Goal: Book appointment/travel/reservation

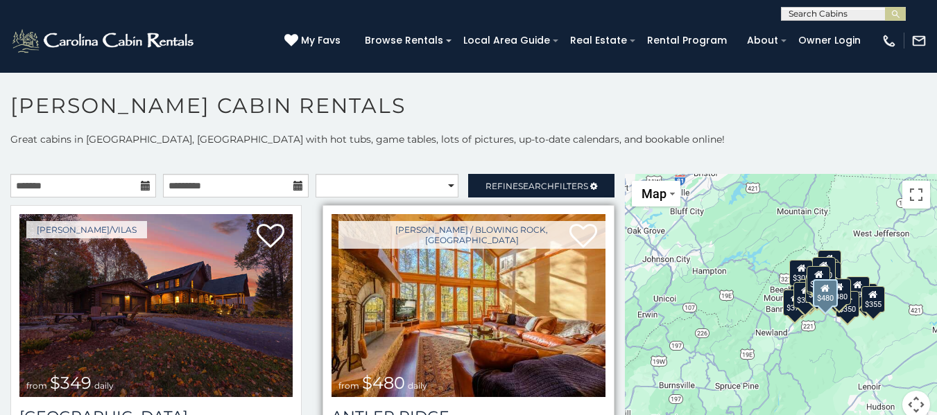
click at [440, 322] on img at bounding box center [467, 305] width 273 height 183
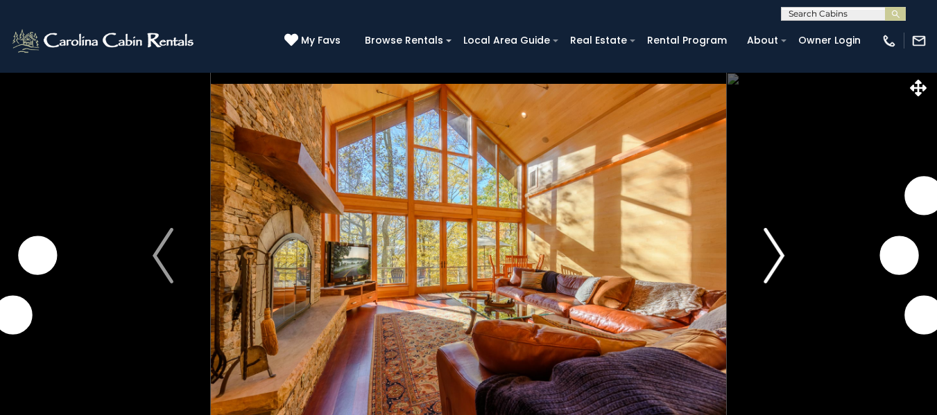
click at [775, 263] on img "Next" at bounding box center [773, 255] width 21 height 55
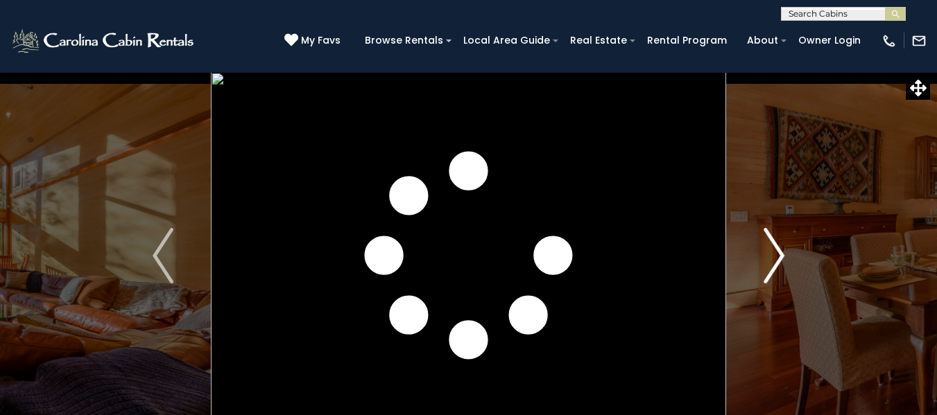
click at [774, 257] on img "Next" at bounding box center [773, 255] width 21 height 55
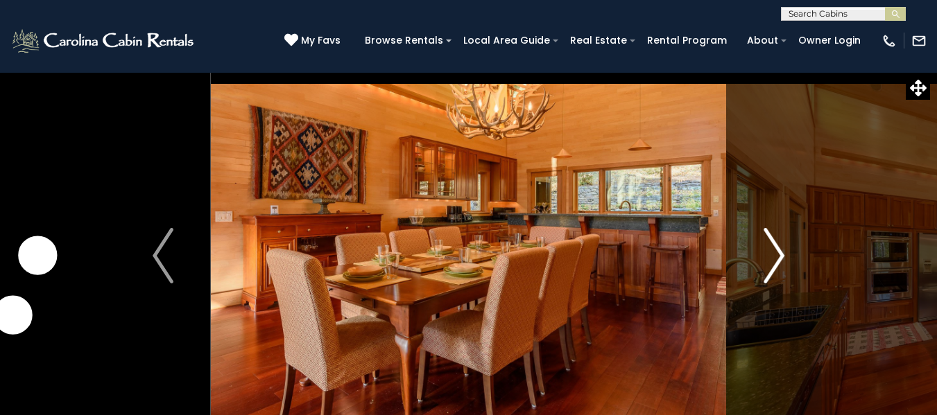
click at [770, 256] on img "Next" at bounding box center [773, 255] width 21 height 55
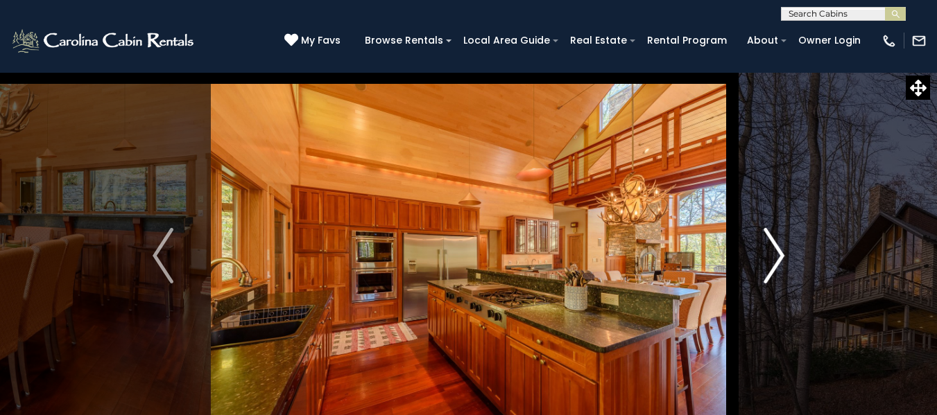
click at [769, 255] on img "Next" at bounding box center [773, 255] width 21 height 55
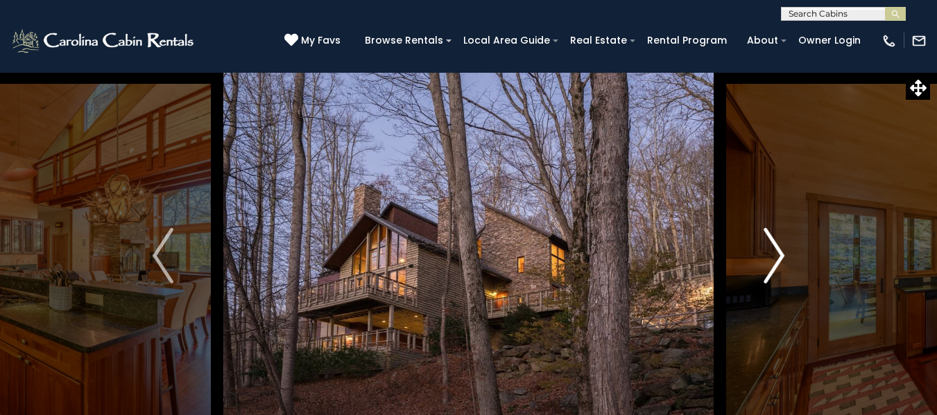
click at [768, 255] on img "Next" at bounding box center [773, 255] width 21 height 55
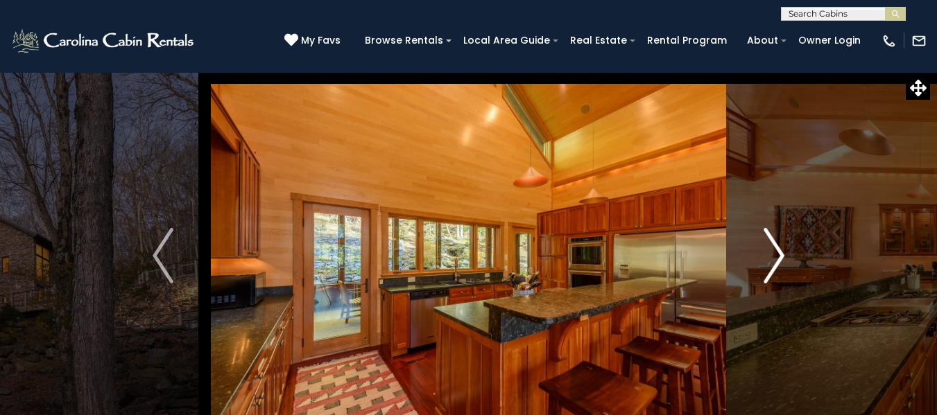
click at [773, 266] on img "Next" at bounding box center [773, 255] width 21 height 55
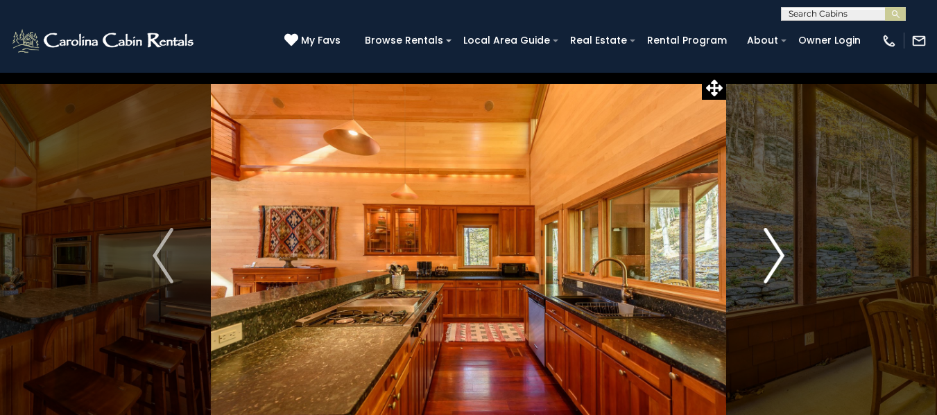
click at [773, 266] on img "Next" at bounding box center [773, 255] width 21 height 55
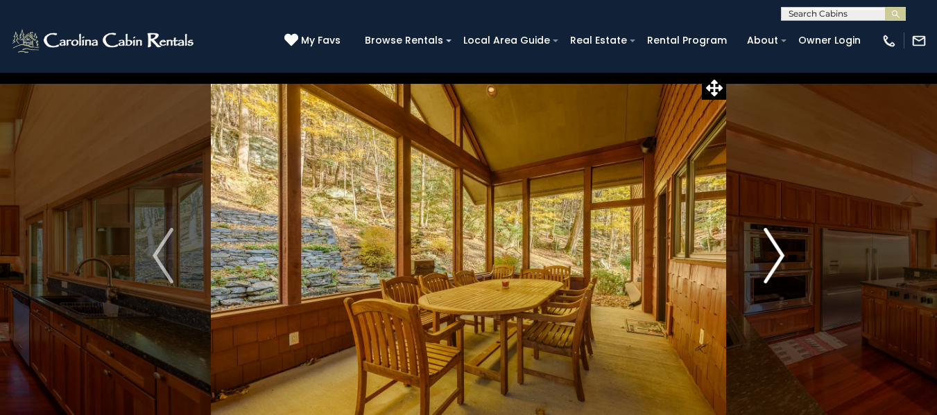
click at [773, 266] on img "Next" at bounding box center [773, 255] width 21 height 55
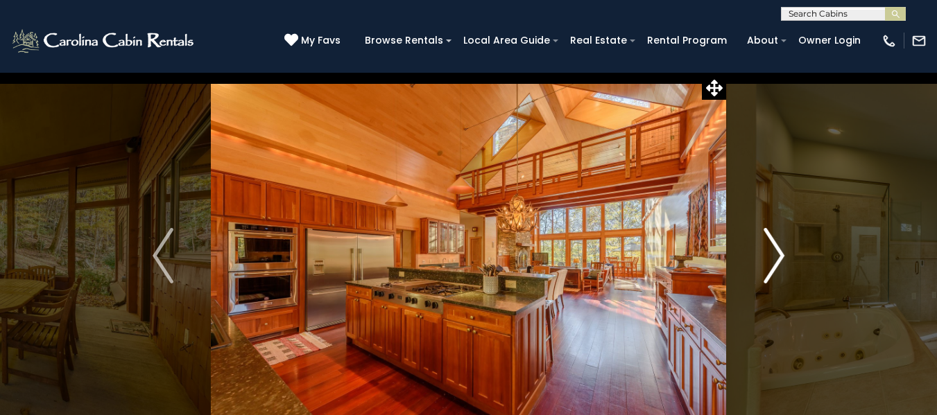
click at [773, 266] on img "Next" at bounding box center [773, 255] width 21 height 55
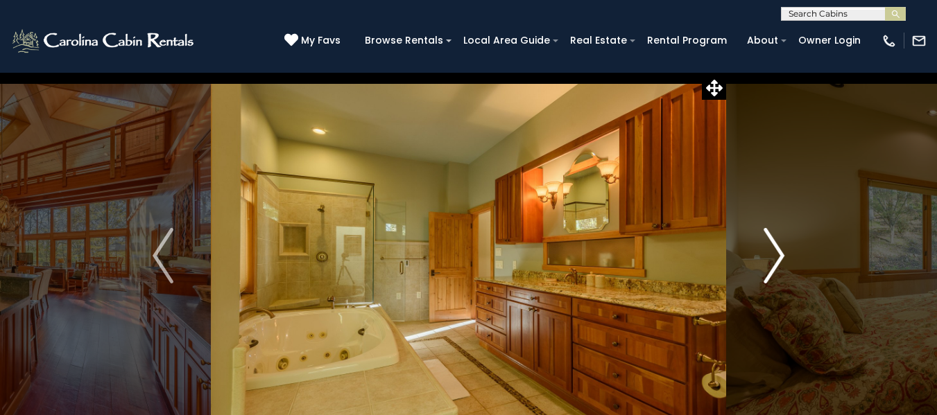
click at [773, 266] on img "Next" at bounding box center [773, 255] width 21 height 55
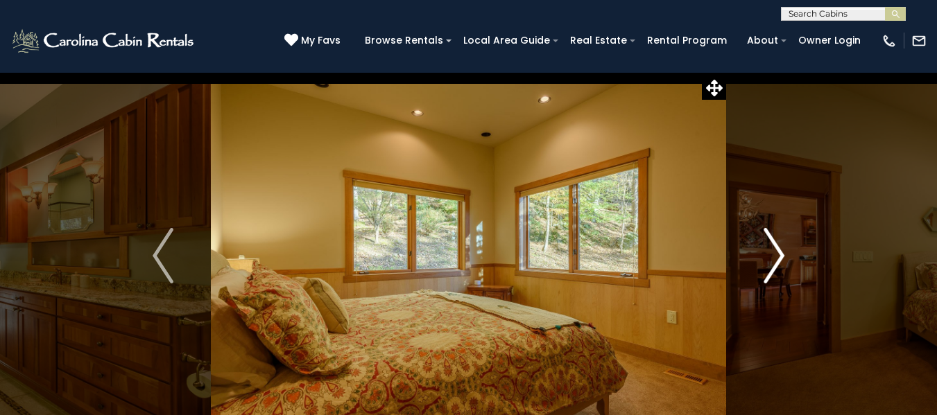
click at [773, 266] on img "Next" at bounding box center [773, 255] width 21 height 55
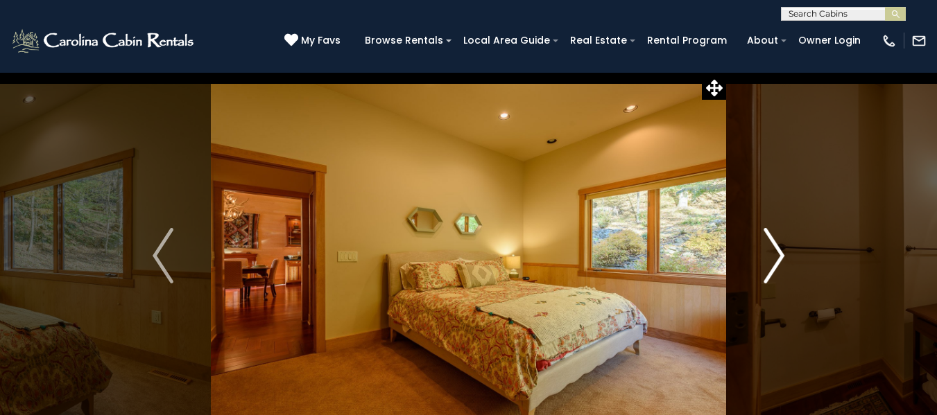
click at [773, 266] on img "Next" at bounding box center [773, 255] width 21 height 55
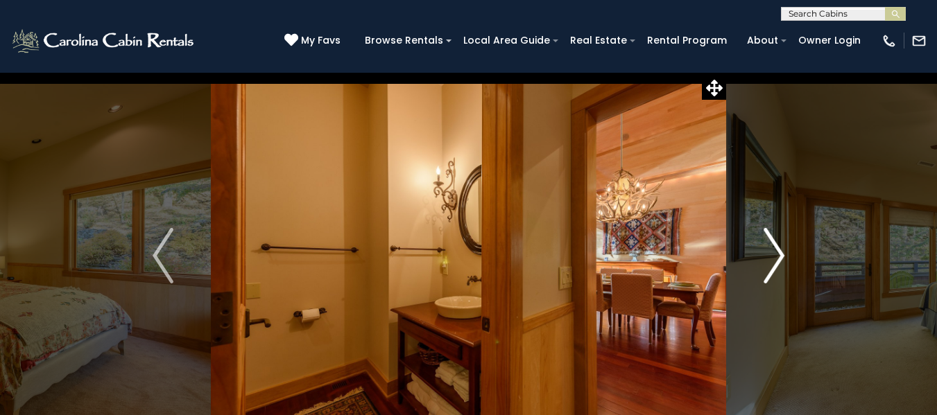
click at [773, 266] on img "Next" at bounding box center [773, 255] width 21 height 55
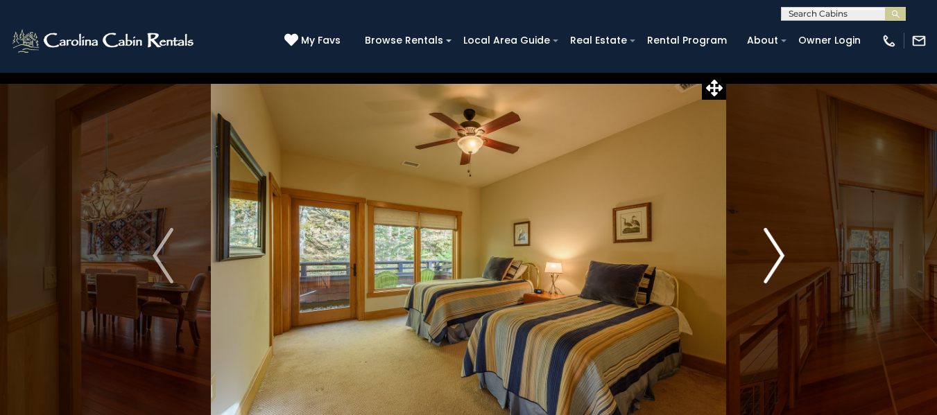
click at [772, 266] on img "Next" at bounding box center [773, 255] width 21 height 55
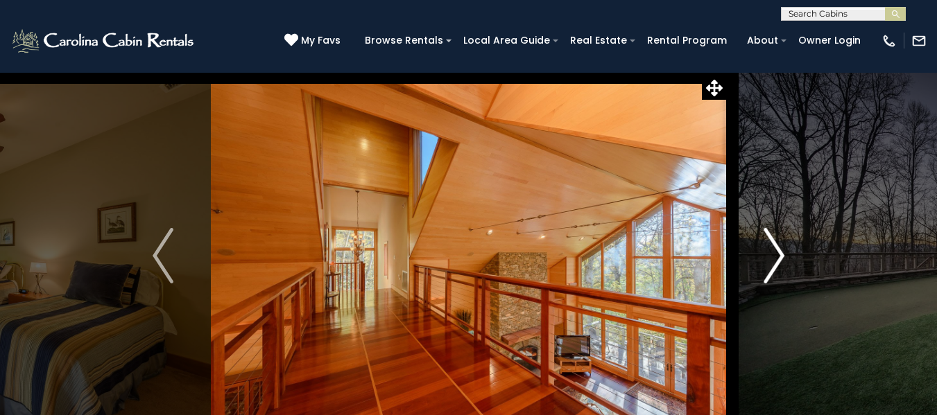
click at [772, 266] on img "Next" at bounding box center [773, 255] width 21 height 55
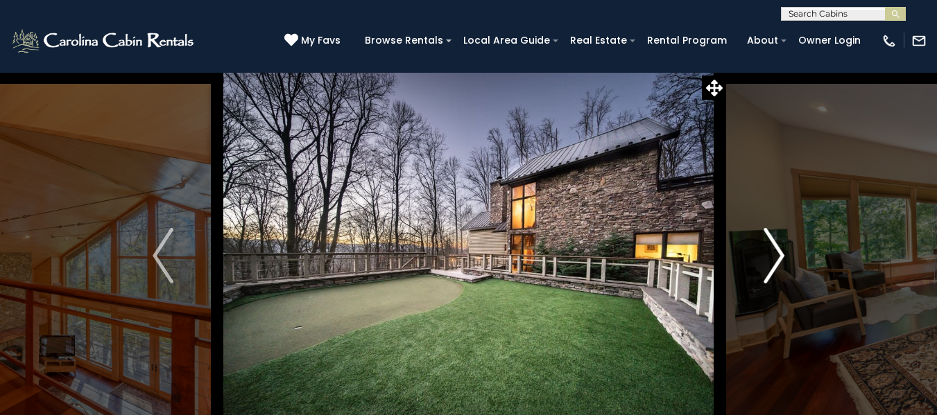
click at [772, 266] on img "Next" at bounding box center [773, 255] width 21 height 55
